Goal: Information Seeking & Learning: Learn about a topic

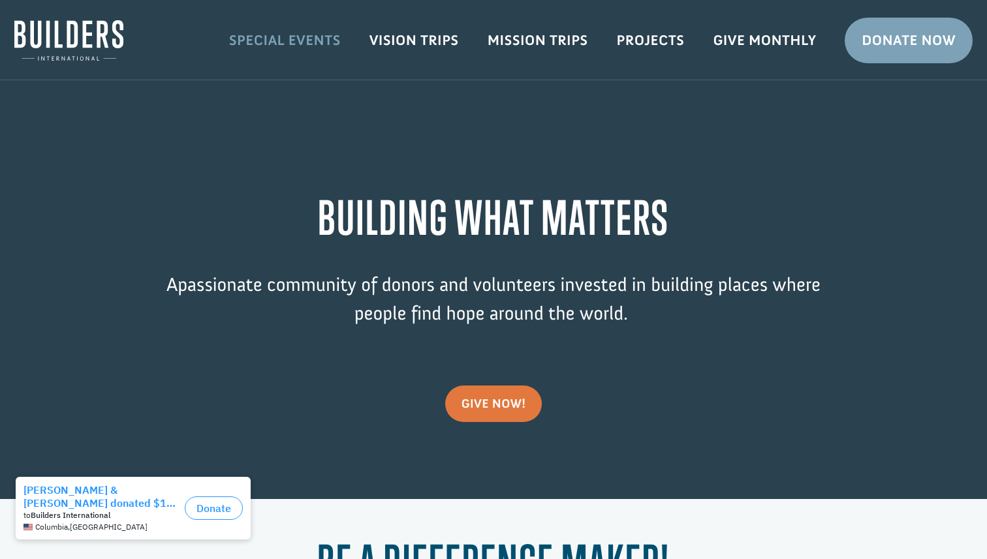
click at [303, 36] on link "Special Events" at bounding box center [285, 41] width 140 height 38
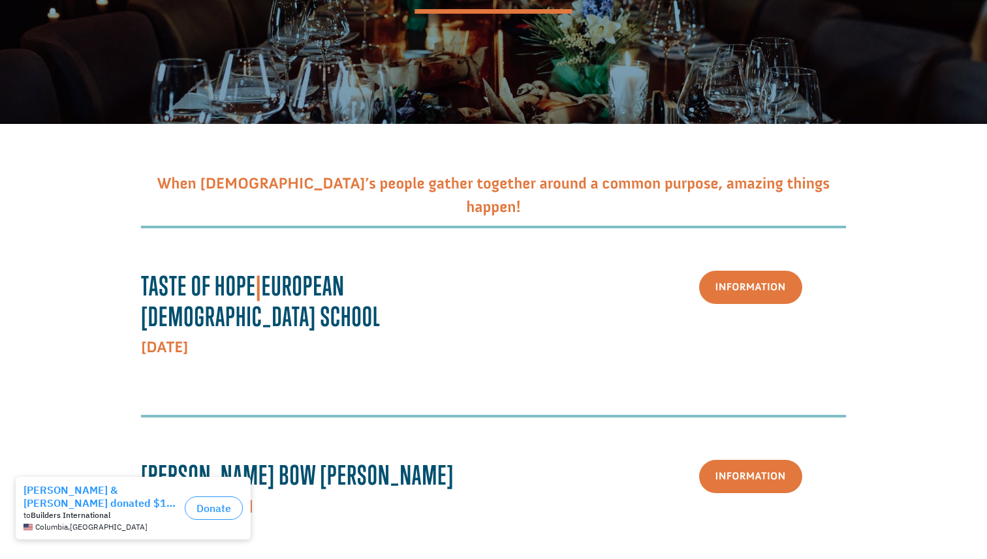
scroll to position [271, 0]
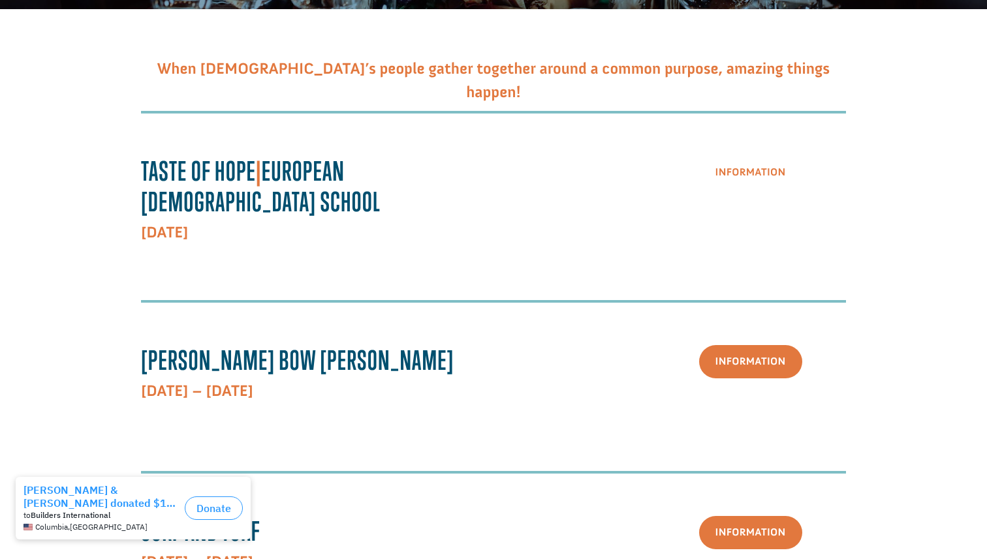
click at [782, 180] on link "Information" at bounding box center [750, 172] width 103 height 33
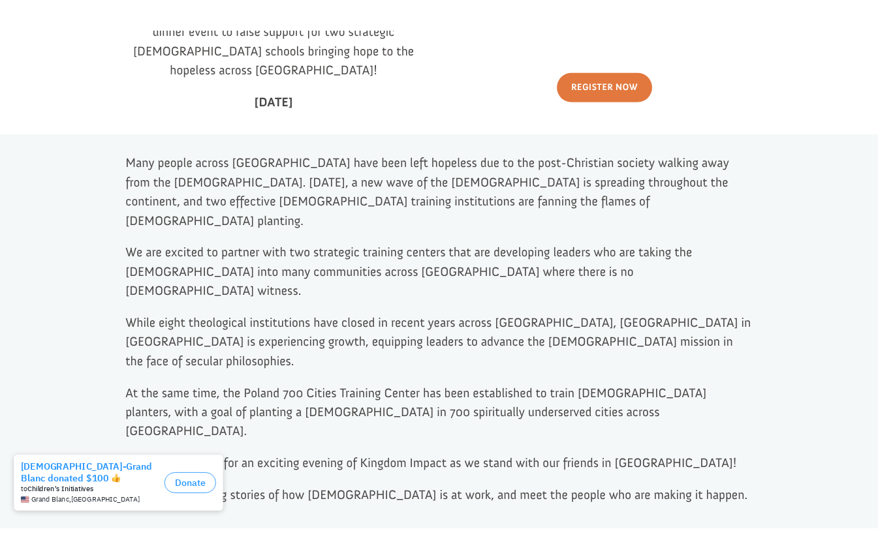
scroll to position [522, 0]
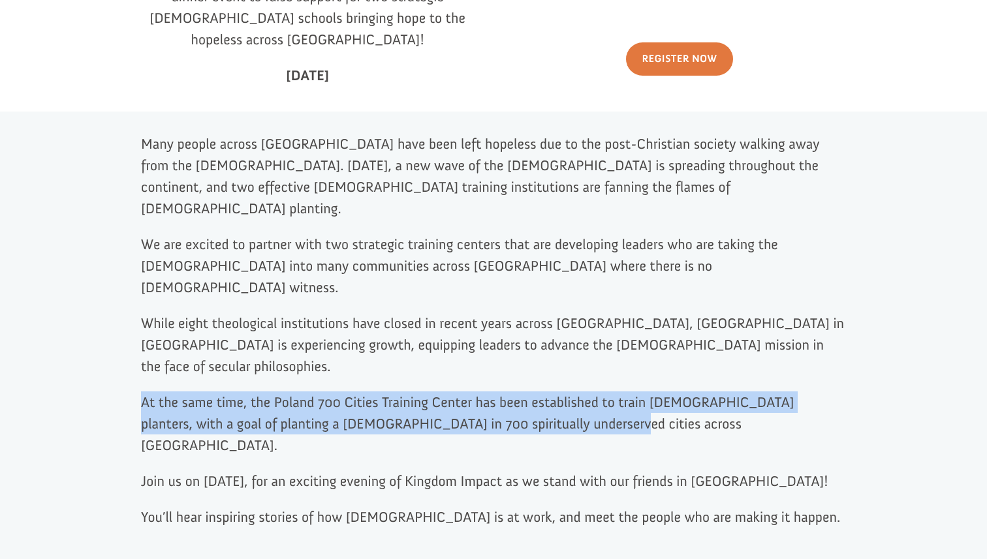
drag, startPoint x: 138, startPoint y: 354, endPoint x: 593, endPoint y: 392, distance: 456.7
click at [593, 393] on div "Many people across [GEOGRAPHIC_DATA] have been left hopeless due to the post-Ch…" at bounding box center [493, 364] width 987 height 504
copy span "At the same time, the Poland 700 Cities Training Center has been established to…"
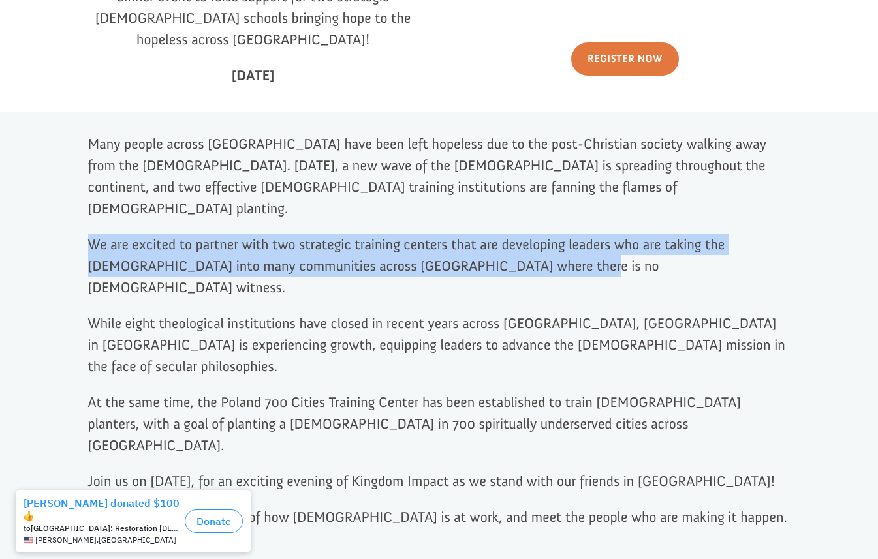
drag, startPoint x: 87, startPoint y: 217, endPoint x: 617, endPoint y: 233, distance: 530.3
click at [617, 233] on div "Many people across [GEOGRAPHIC_DATA] have been left hopeless due to the post-Ch…" at bounding box center [439, 364] width 878 height 504
copy span "We are excited to partner with two strategic training centers that are developi…"
